Goal: Information Seeking & Learning: Find specific fact

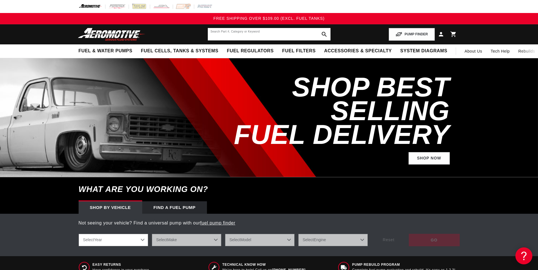
click at [232, 34] on input "text" at bounding box center [269, 34] width 123 height 12
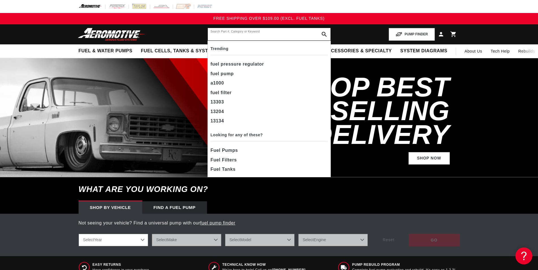
click at [230, 32] on input "text" at bounding box center [269, 34] width 123 height 12
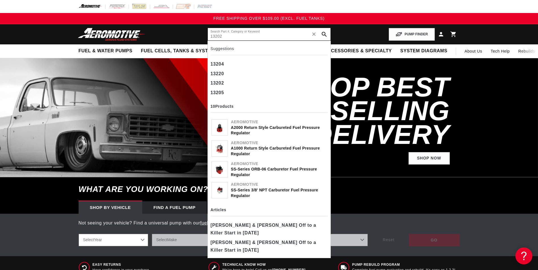
type input "13202"
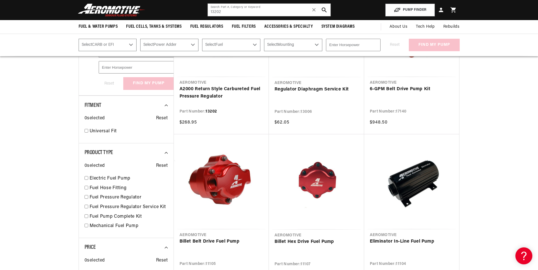
scroll to position [29, 0]
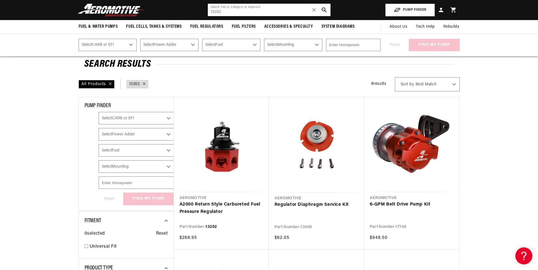
click at [222, 11] on input "13202" at bounding box center [269, 10] width 123 height 12
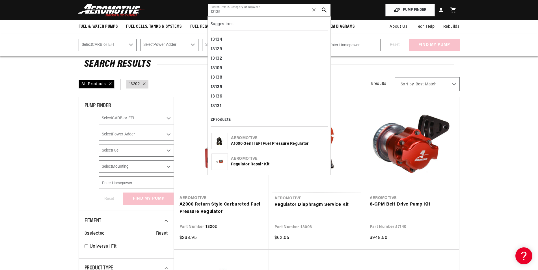
type input "13139"
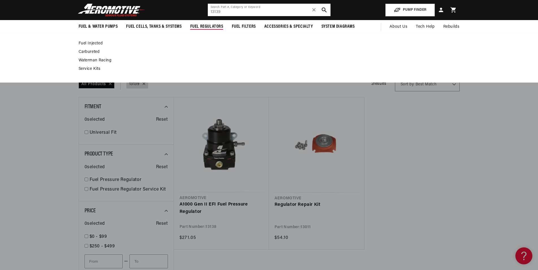
scroll to position [58, 0]
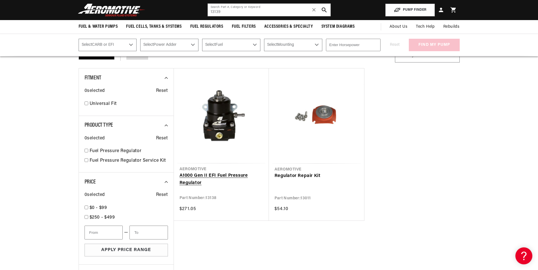
click at [221, 172] on link "A1000 Gen II EFI Fuel Pressure Regulator" at bounding box center [222, 179] width 84 height 14
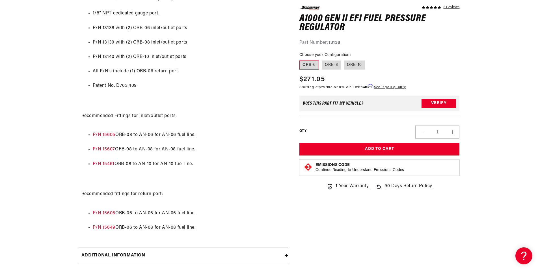
scroll to position [490, 0]
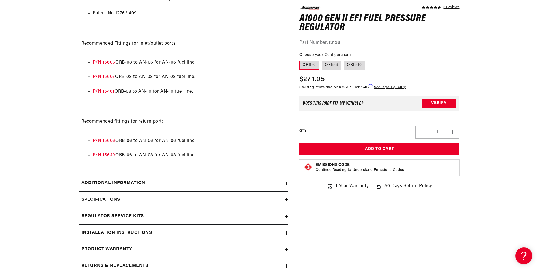
click at [237, 187] on div "Additional information" at bounding box center [182, 183] width 206 height 7
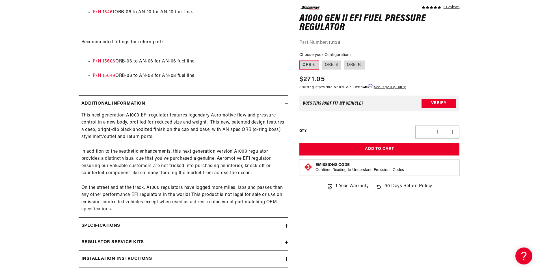
scroll to position [606, 0]
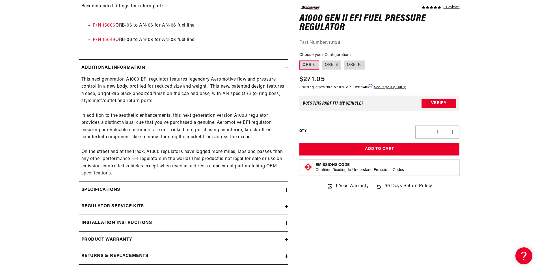
click at [248, 194] on div "Specifications" at bounding box center [182, 189] width 206 height 7
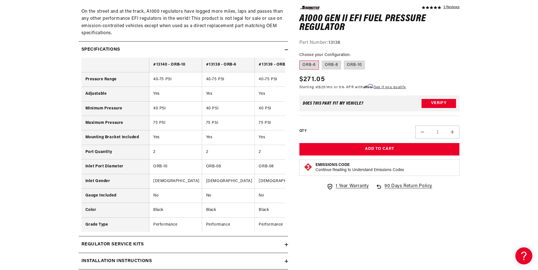
scroll to position [779, 0]
